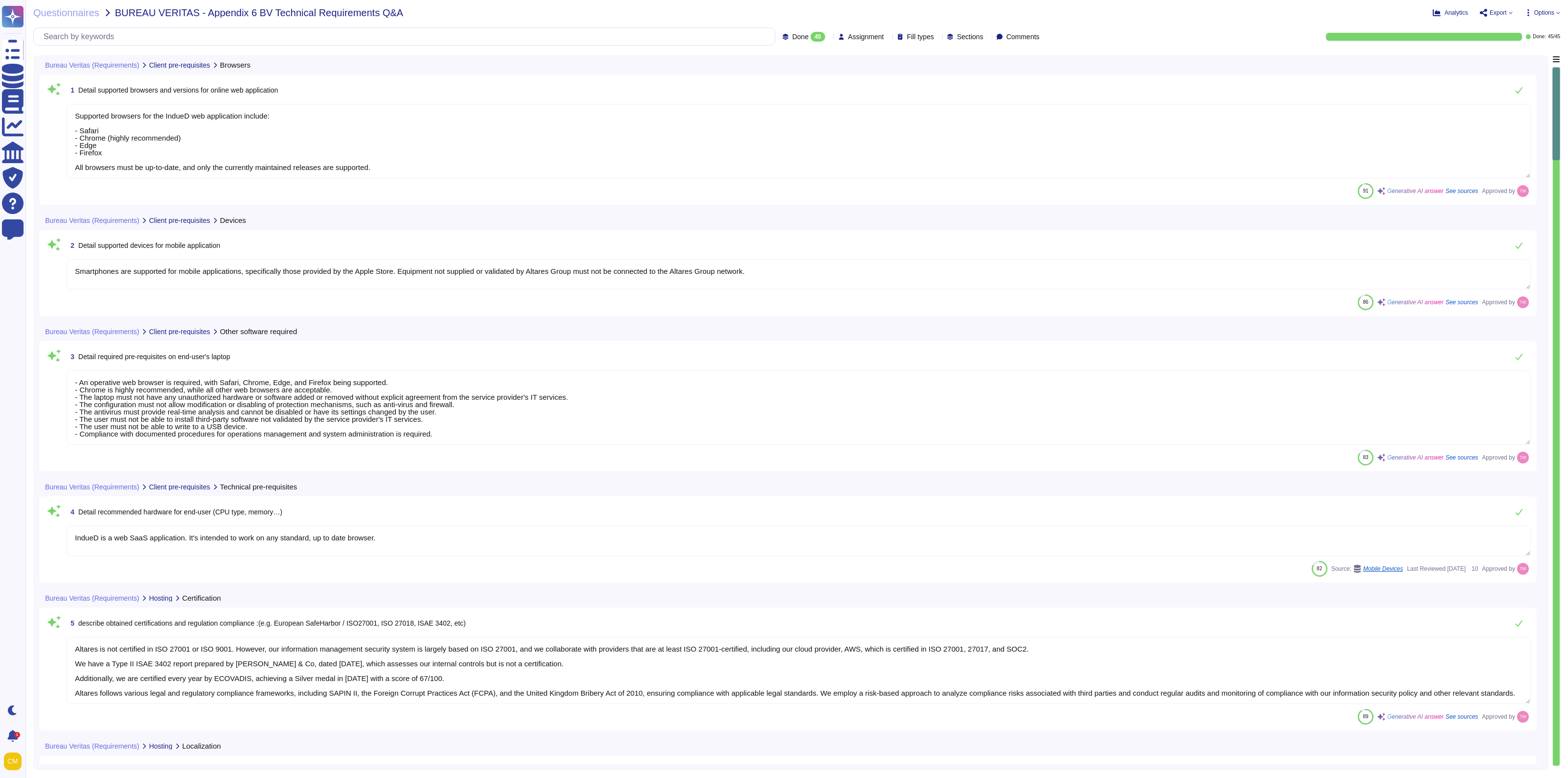
type textarea "Supported browsers for the IndueD web application include: - Safari - Chrome (h…"
type textarea "Smartphones are supported for mobile applications, specifically those provided …"
type textarea "- An operative web browser is required, with Safari, Chrome, Edge, and Firefox …"
type textarea "IndueD is a web SaaS application. It's intended to work on any standard, up to …"
type textarea "Altares is not certified in ISO 27001 or ISO 9001. However, our information man…"
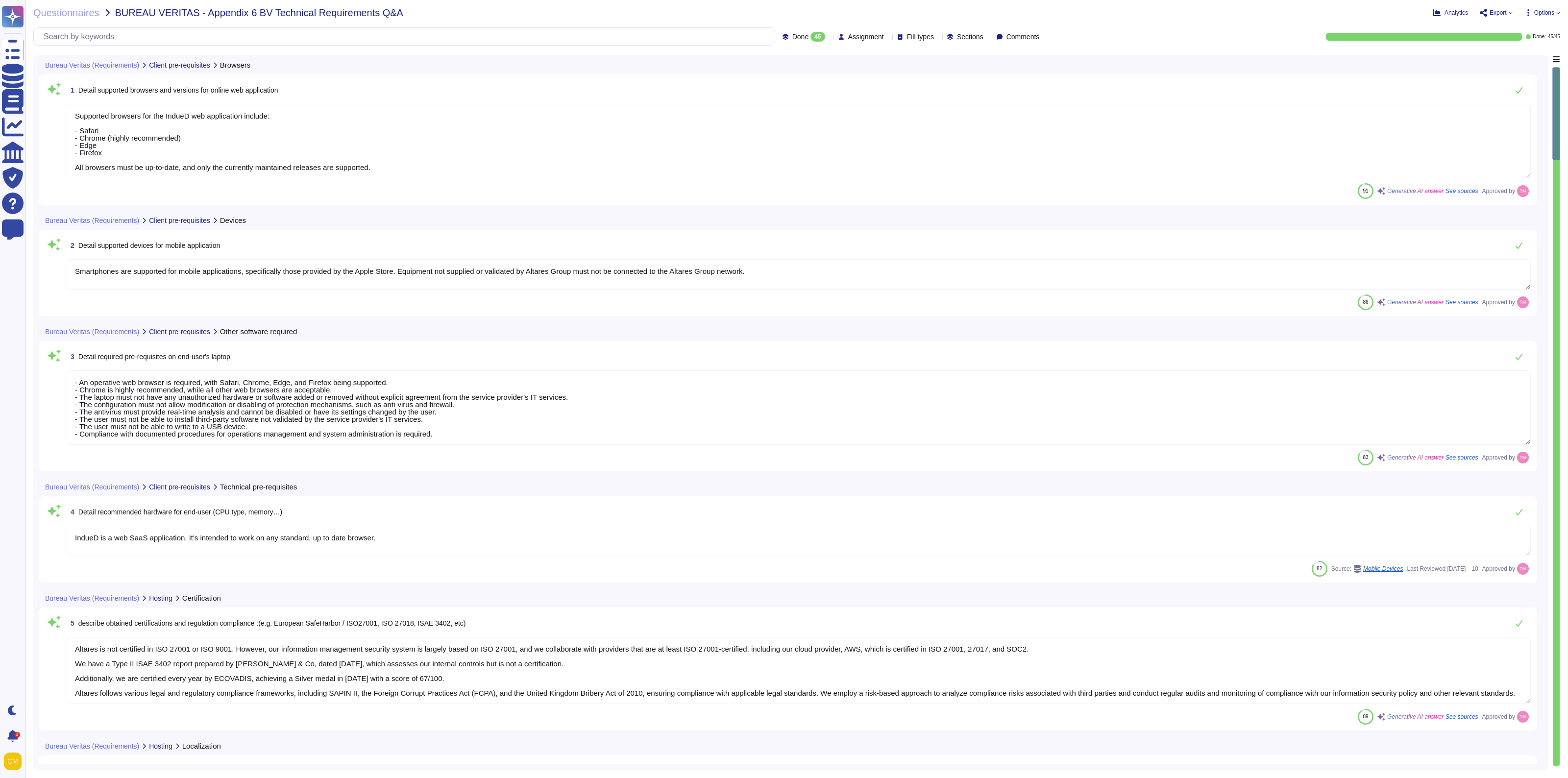
type textarea "Data and applications are hosted in [GEOGRAPHIC_DATA], specifically in the [GEO…"
type textarea "The solution is hosted by AWS, specifically utilizing AWS servers located in th…"
type textarea "- Synechron - AWS [GEOGRAPHIC_DATA] - AWS [GEOGRAPHIC_DATA] - PHONEO - Altares …"
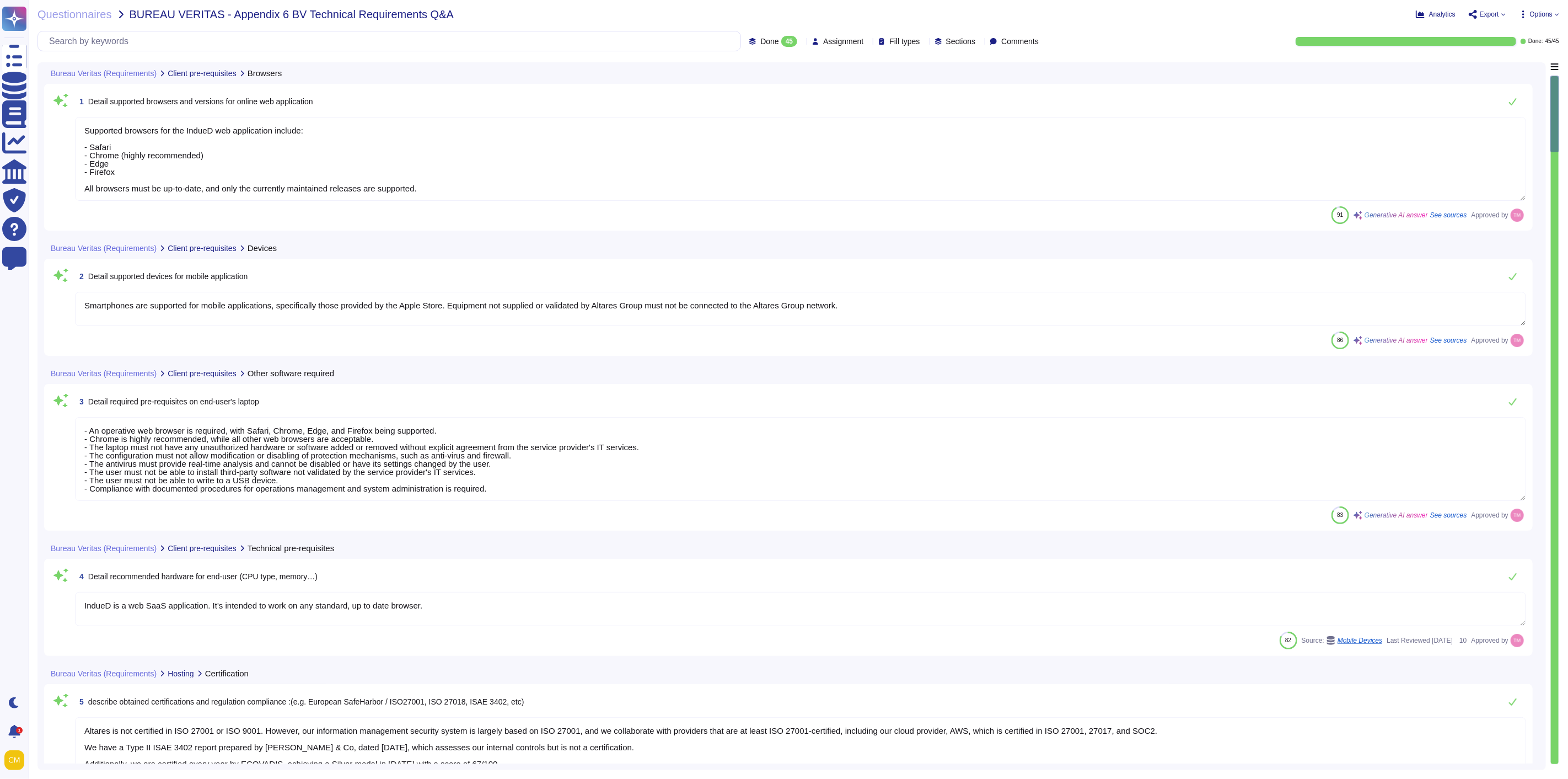
type textarea "The solution is hosted by AWS, specifically utilizing AWS servers located in th…"
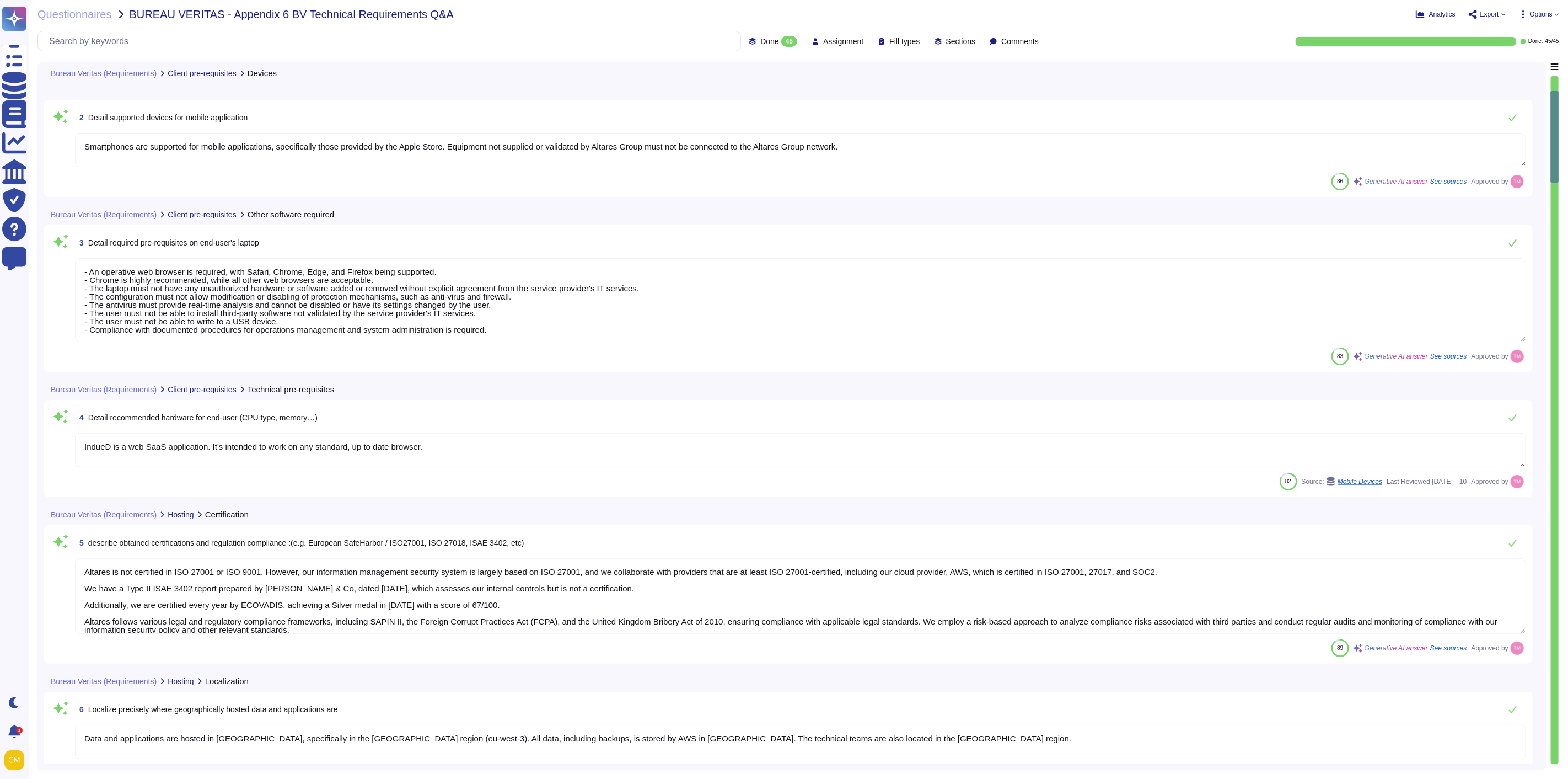
type textarea "- Synechron - AWS [GEOGRAPHIC_DATA] - AWS [GEOGRAPHIC_DATA] - PHONEO - Altares …"
type textarea "- The solution allows for flat file transfer via a SFTP service provided by Alt…"
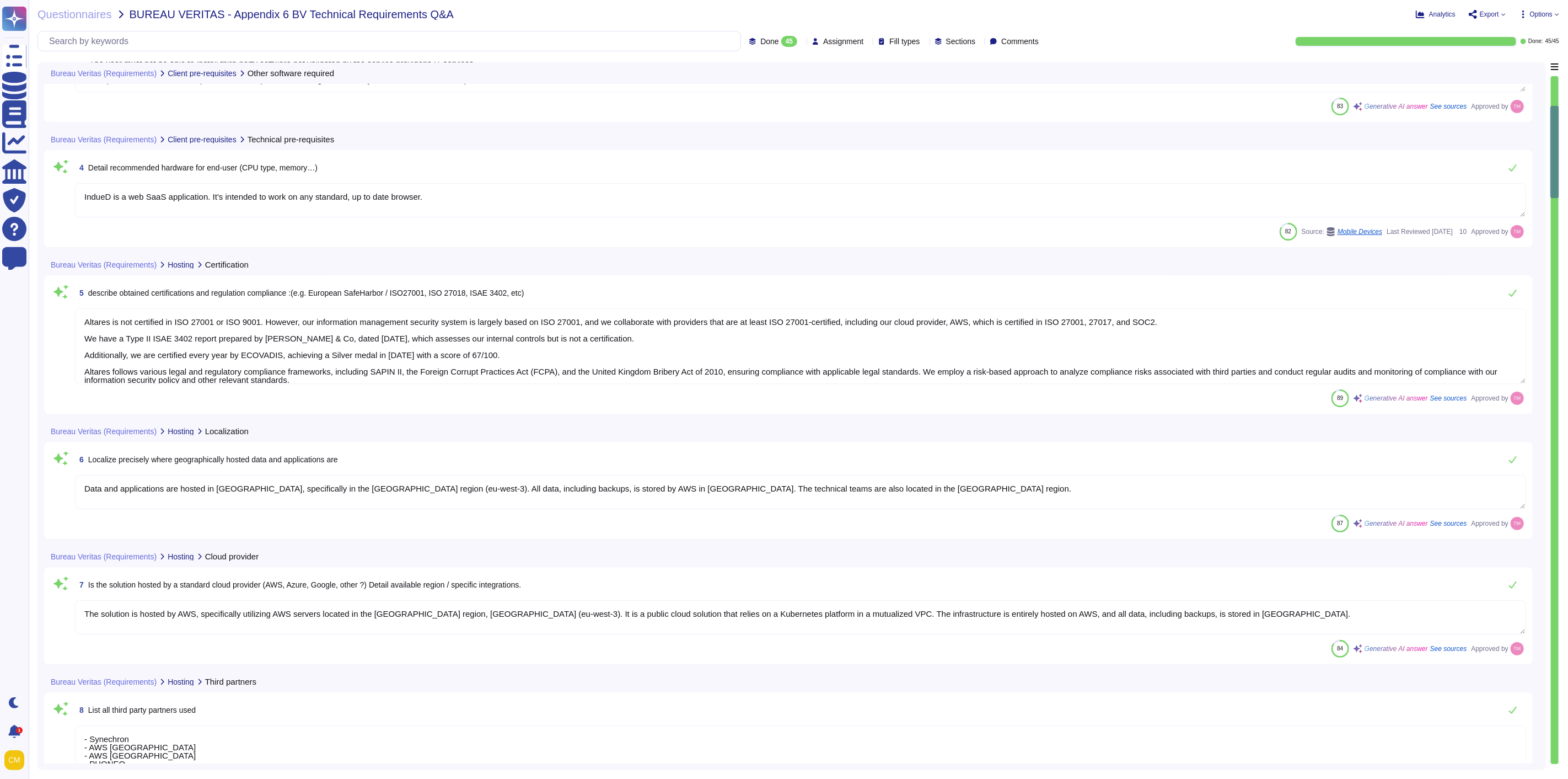
type textarea "Application has several levels of logging on infrastructure and functional leve…"
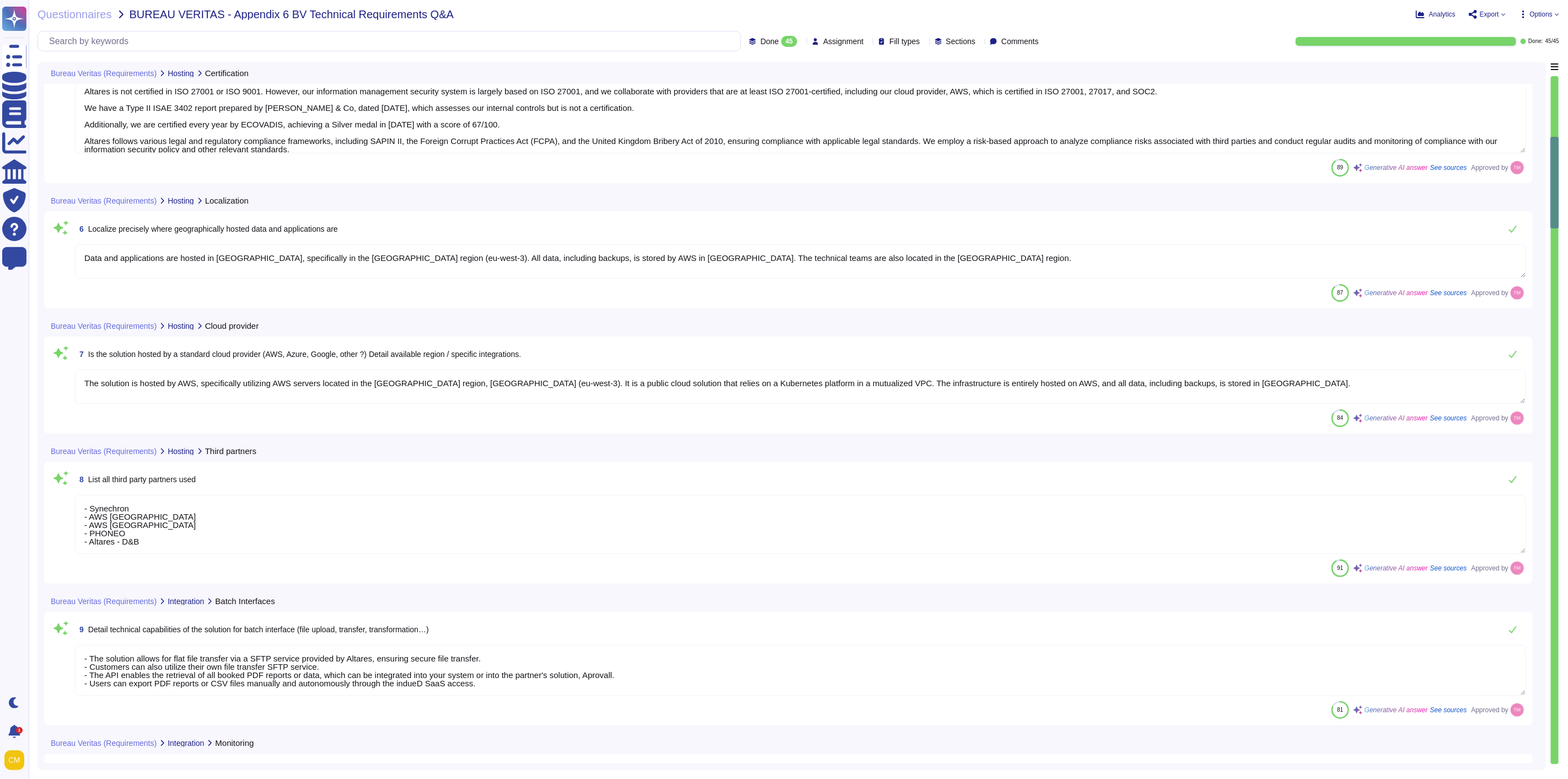
type textarea "The published APIs available for integration with the solution include: 1. indu…"
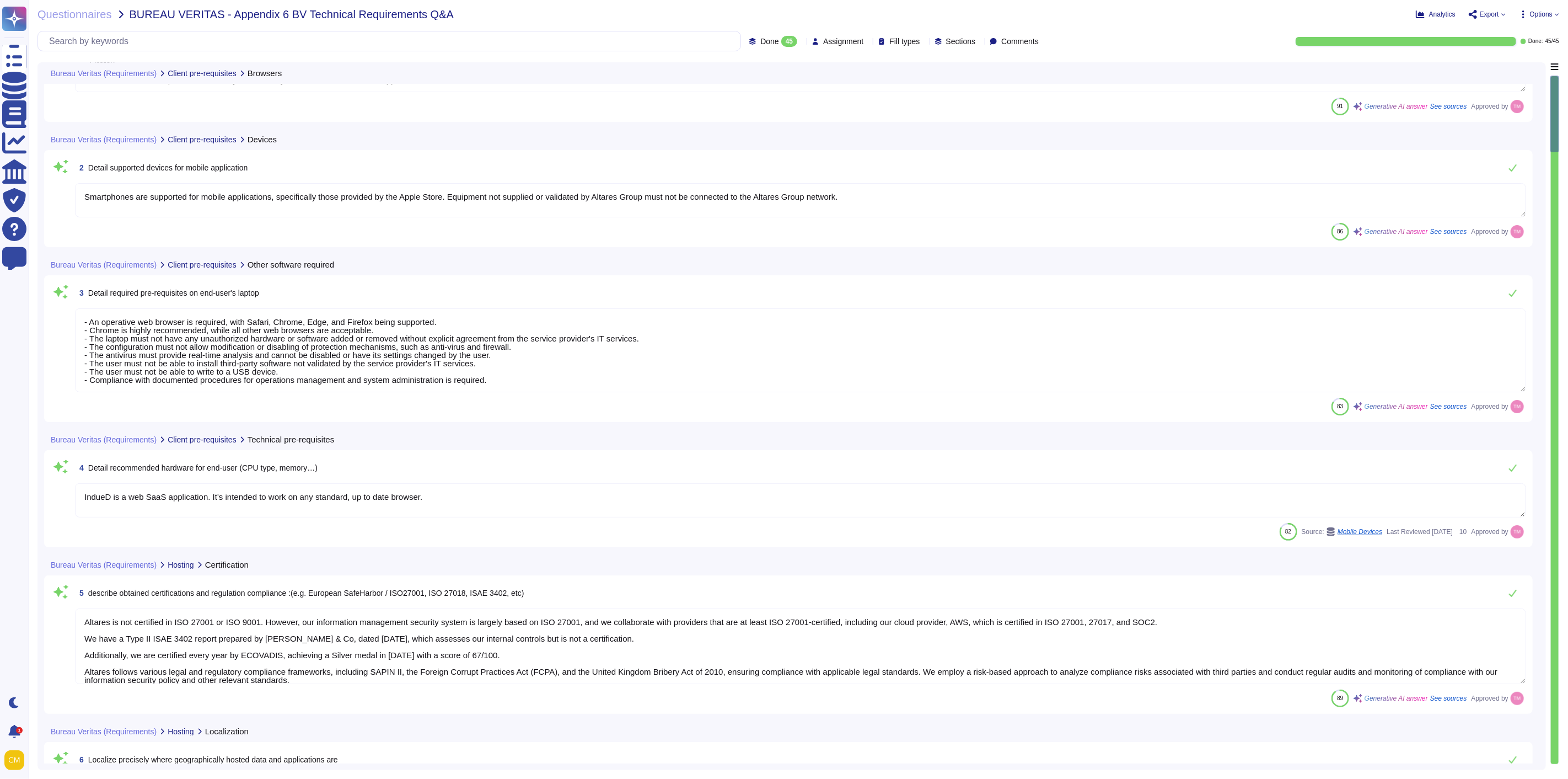
type textarea "Supported browsers for the IndueD web application include: - Safari - Chrome (h…"
type textarea "Smartphones are supported for mobile applications, specifically those provided …"
type textarea "- An operative web browser is required, with Safari, Chrome, Edge, and Firefox …"
type textarea "IndueD is a web SaaS application. It's intended to work on any standard, up to …"
